Goal: Communication & Community: Connect with others

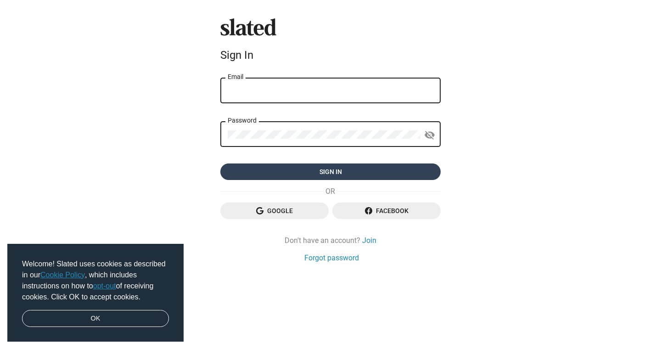
type input "[EMAIL_ADDRESS][DOMAIN_NAME]"
click at [293, 169] on span "Sign in" at bounding box center [331, 171] width 206 height 17
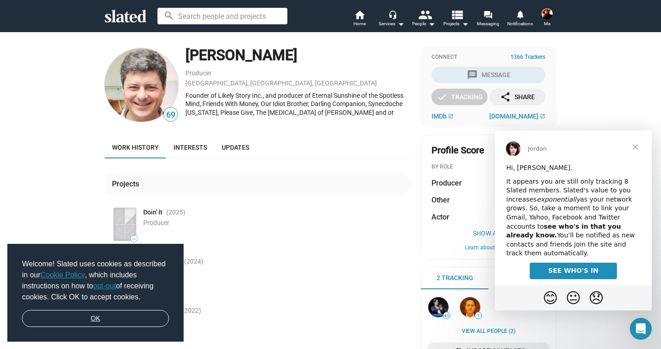
click at [112, 317] on link "OK" at bounding box center [95, 318] width 147 height 17
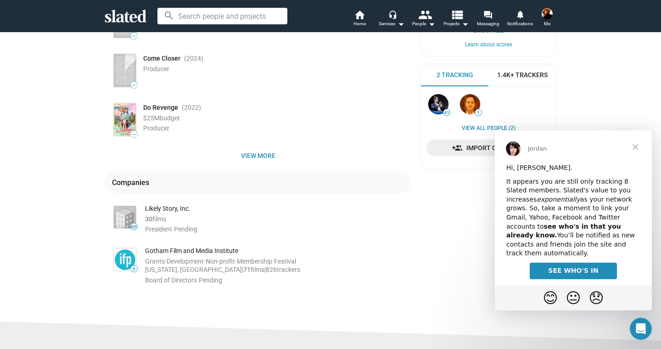
scroll to position [172, 0]
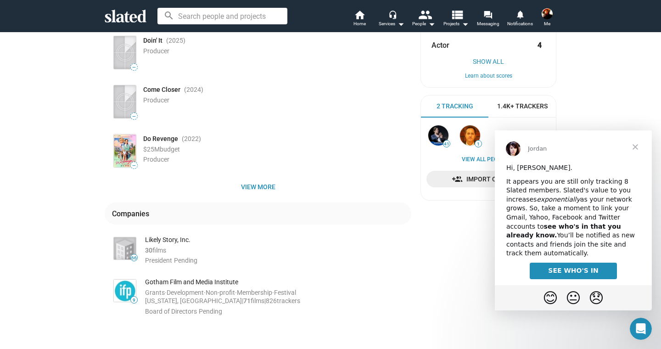
click at [633, 145] on span "Close" at bounding box center [635, 146] width 33 height 33
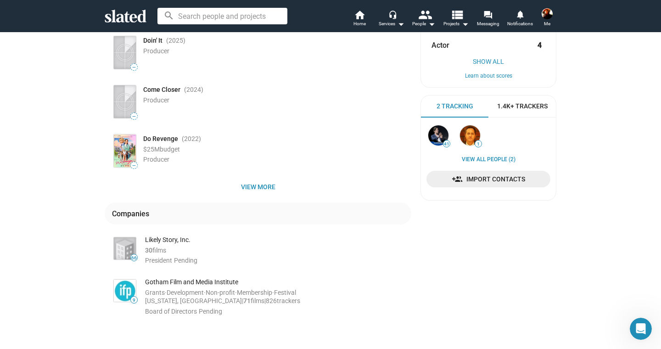
scroll to position [0, 0]
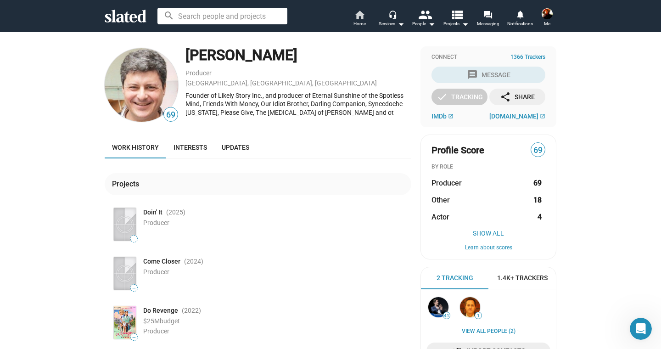
click at [357, 19] on span "Home" at bounding box center [359, 23] width 12 height 11
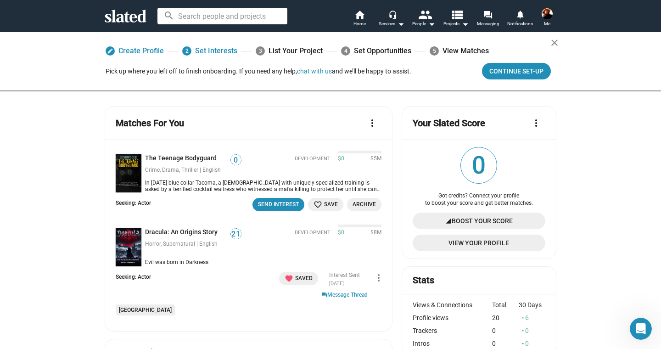
click at [544, 13] on img at bounding box center [547, 13] width 11 height 11
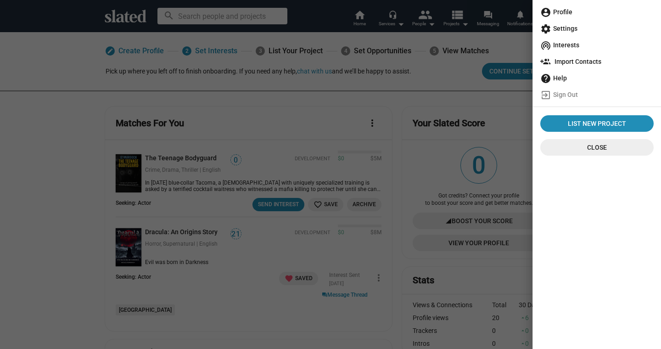
click at [331, 16] on div at bounding box center [330, 174] width 661 height 349
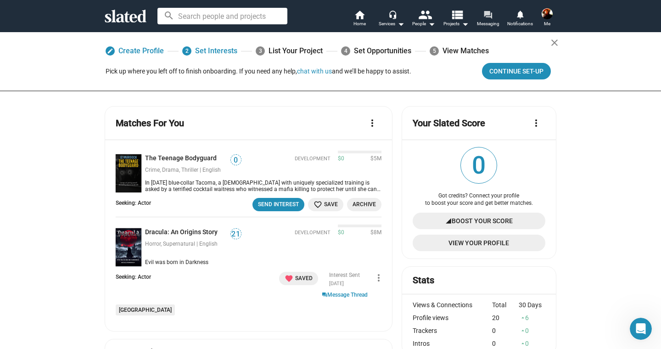
click at [491, 18] on mat-icon "forum" at bounding box center [487, 14] width 9 height 9
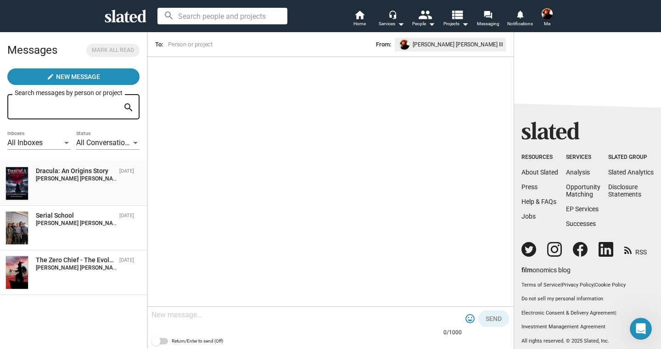
click at [129, 178] on span "Slated surfaced Dracula: An Origins Story as a match for my Actor interest. I w…" at bounding box center [339, 178] width 420 height 6
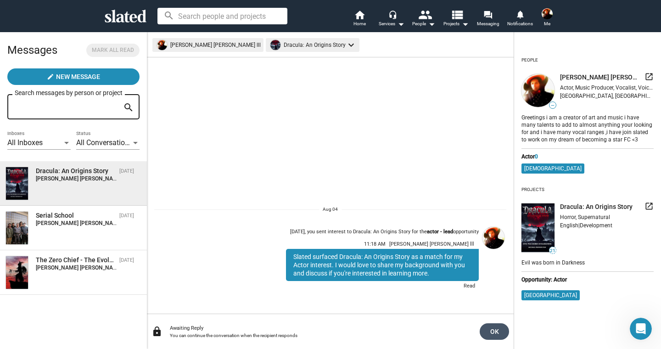
click at [493, 328] on span "OK" at bounding box center [494, 331] width 15 height 17
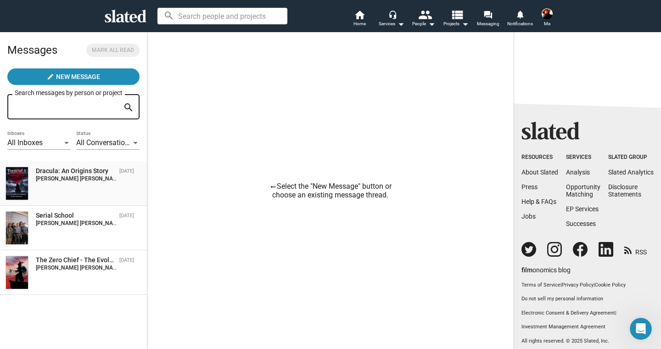
click at [104, 174] on div "Dracula: An Origins Story" at bounding box center [76, 171] width 80 height 9
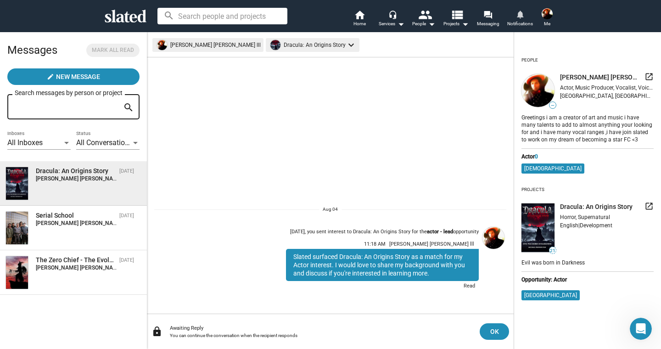
click at [526, 12] on link "notifications Notifications" at bounding box center [520, 19] width 32 height 20
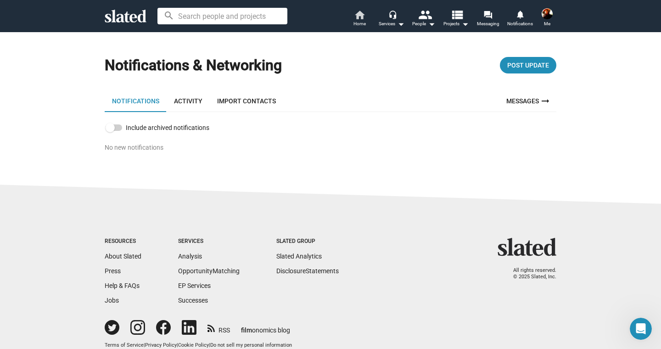
click at [357, 16] on mat-icon "home" at bounding box center [359, 14] width 11 height 11
